Goal: Transaction & Acquisition: Download file/media

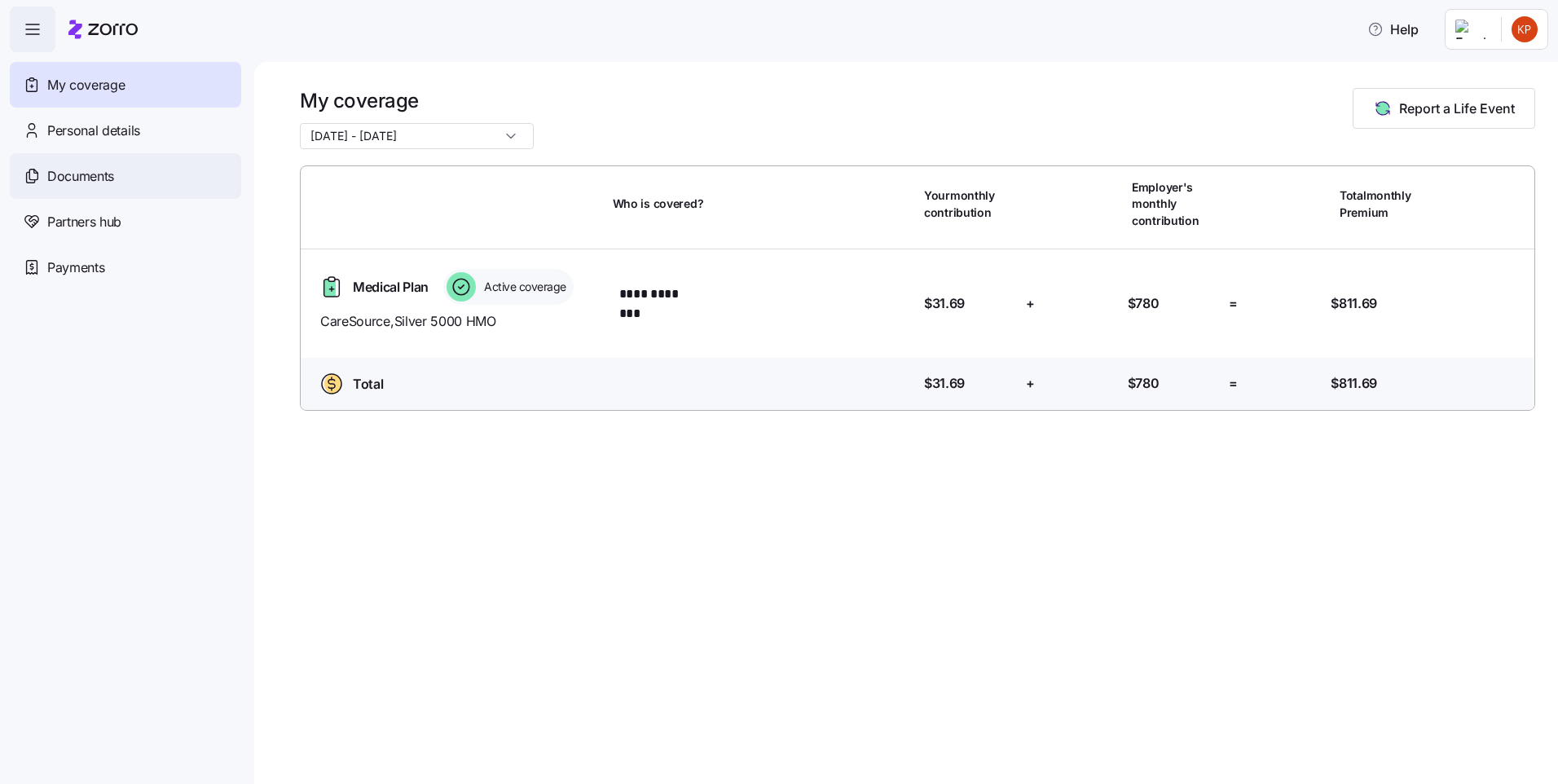
click at [109, 180] on span "Documents" at bounding box center [80, 176] width 67 height 21
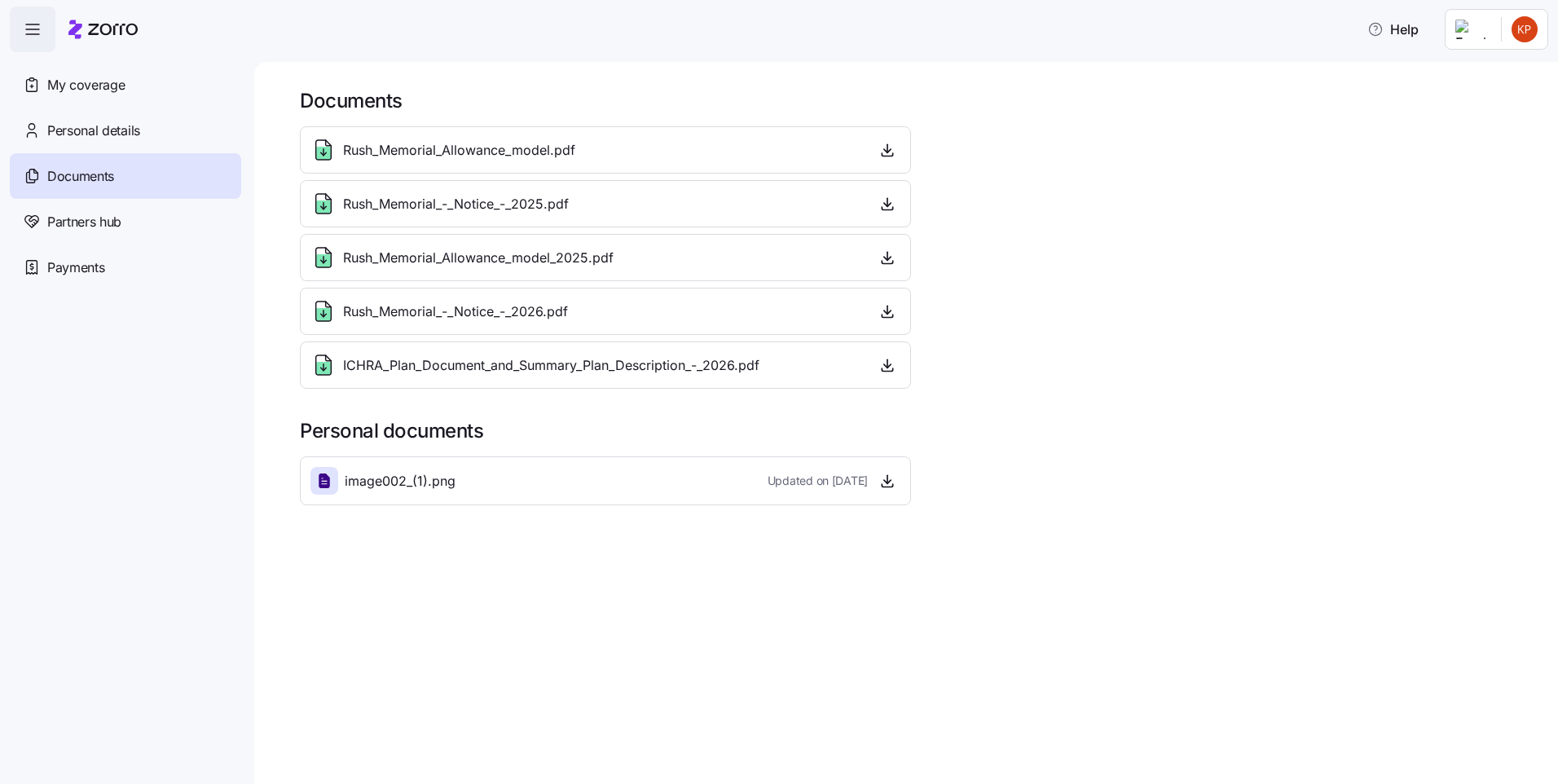
click at [445, 496] on div "image002_(1).png Updated on [DATE]" at bounding box center [605, 480] width 611 height 49
click at [838, 481] on span "Updated on [DATE]" at bounding box center [817, 480] width 100 height 16
click at [399, 467] on div "image002_(1).png" at bounding box center [383, 480] width 145 height 27
click at [893, 360] on icon "button" at bounding box center [887, 364] width 16 height 16
click at [887, 475] on icon "button" at bounding box center [887, 480] width 16 height 16
